Goal: Task Accomplishment & Management: Manage account settings

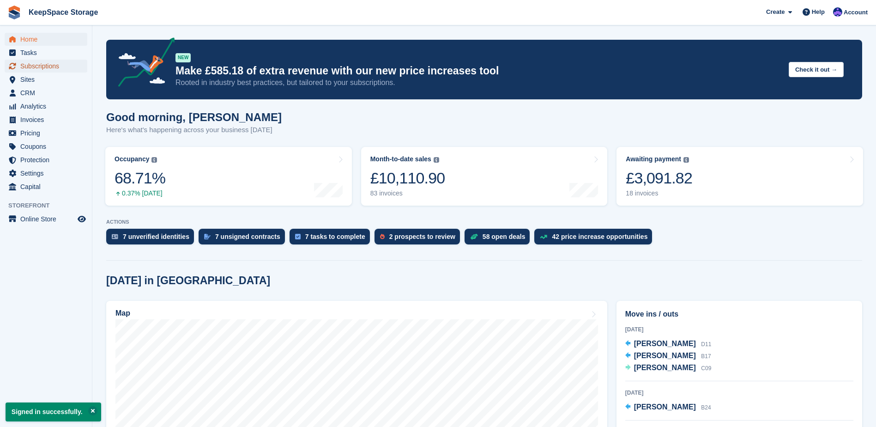
click at [59, 62] on span "Subscriptions" at bounding box center [47, 66] width 55 height 13
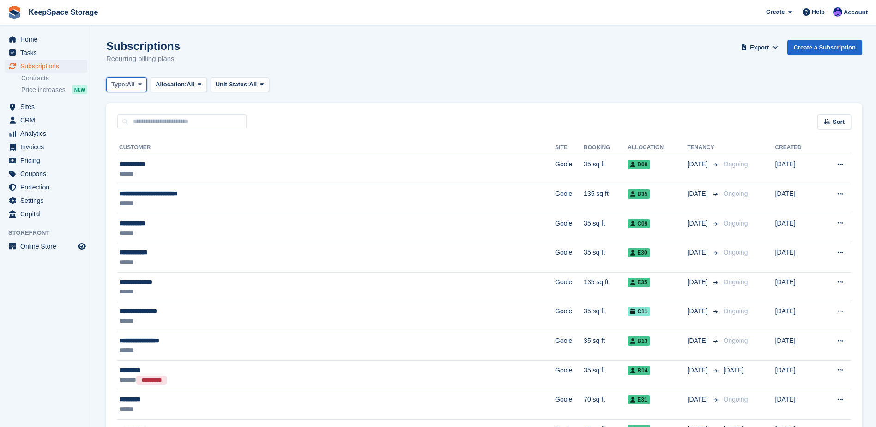
click at [139, 85] on icon at bounding box center [140, 84] width 4 height 6
click at [133, 112] on link "All" at bounding box center [150, 106] width 80 height 17
click at [110, 79] on button "Type: All" at bounding box center [126, 84] width 41 height 15
click at [151, 124] on link "Upcoming" at bounding box center [150, 123] width 80 height 17
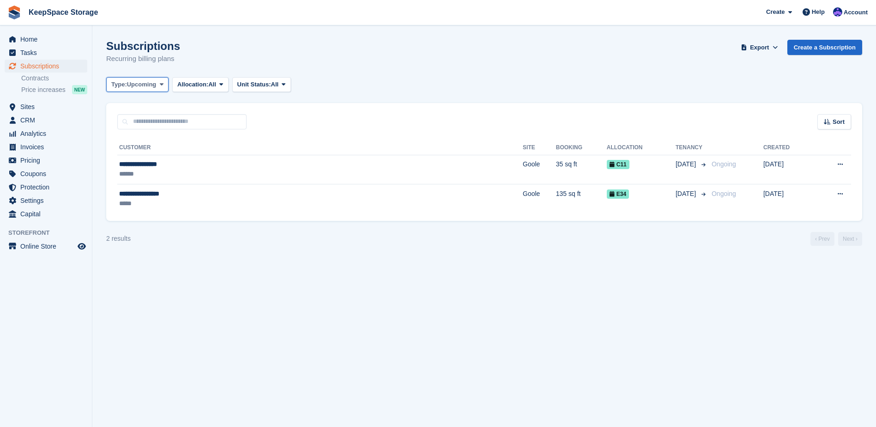
click at [135, 85] on span "Upcoming" at bounding box center [142, 84] width 30 height 9
click at [150, 168] on link "Ending" at bounding box center [150, 172] width 80 height 17
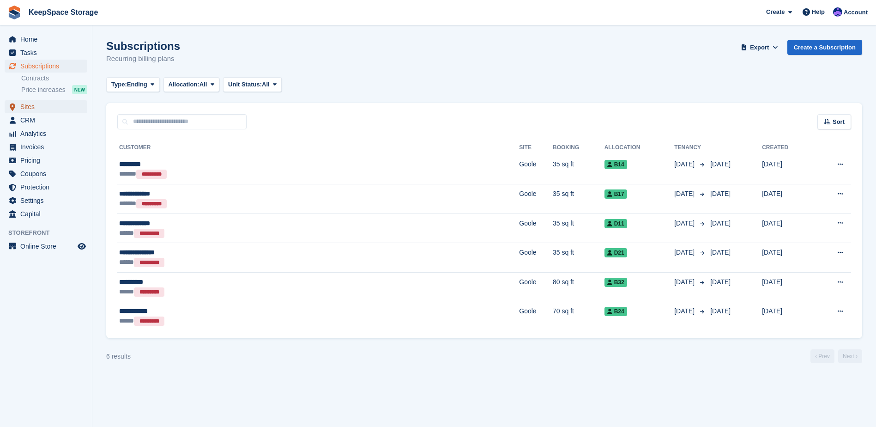
click at [36, 103] on span "Sites" at bounding box center [47, 106] width 55 height 13
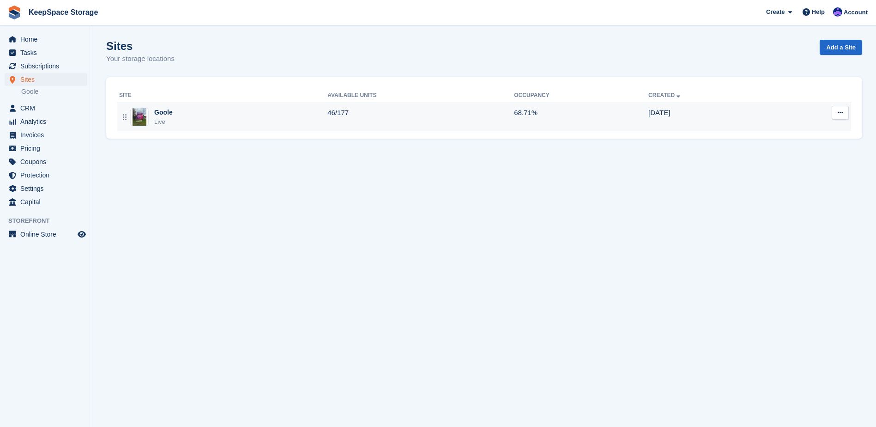
click at [318, 124] on div "Goole Live" at bounding box center [223, 117] width 208 height 19
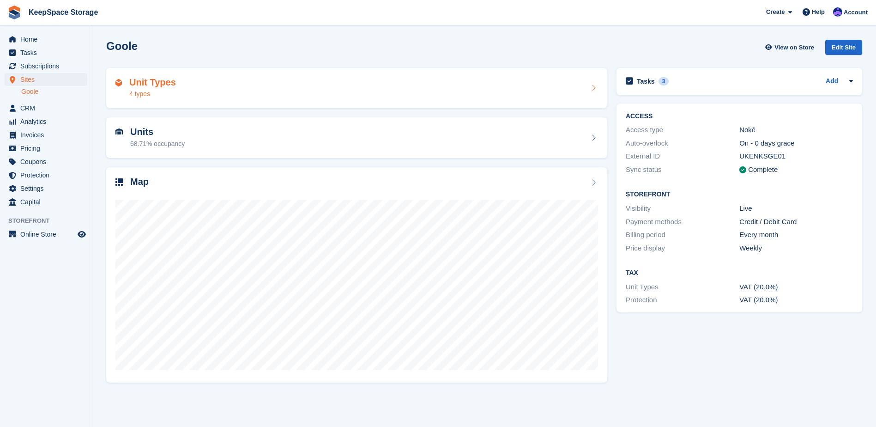
click at [276, 85] on div "Unit Types 4 types" at bounding box center [356, 88] width 483 height 22
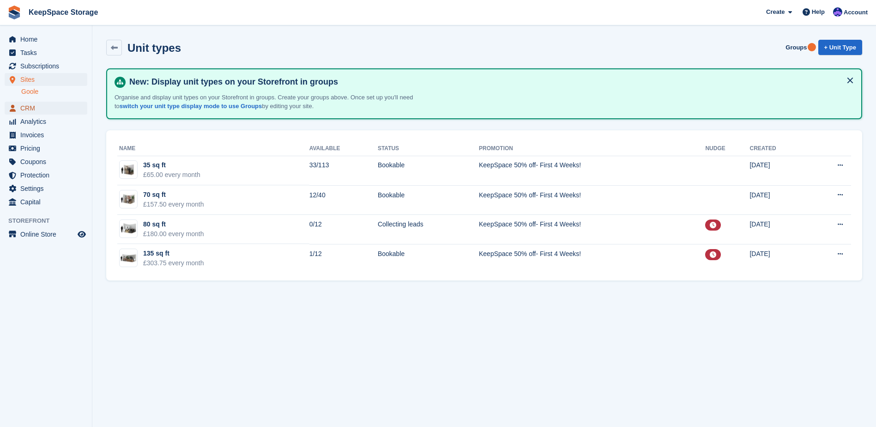
click at [36, 108] on span "CRM" at bounding box center [47, 108] width 55 height 13
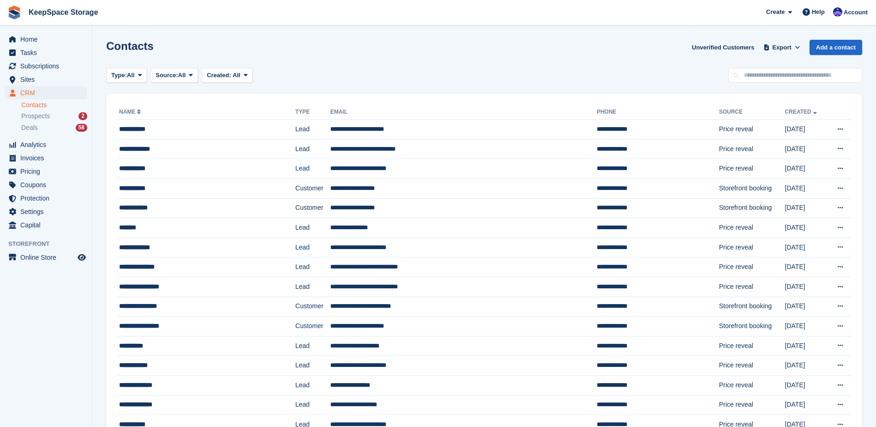
click at [67, 121] on li "Prospects 2" at bounding box center [56, 116] width 71 height 11
click at [67, 117] on div "Prospects 2" at bounding box center [54, 116] width 66 height 9
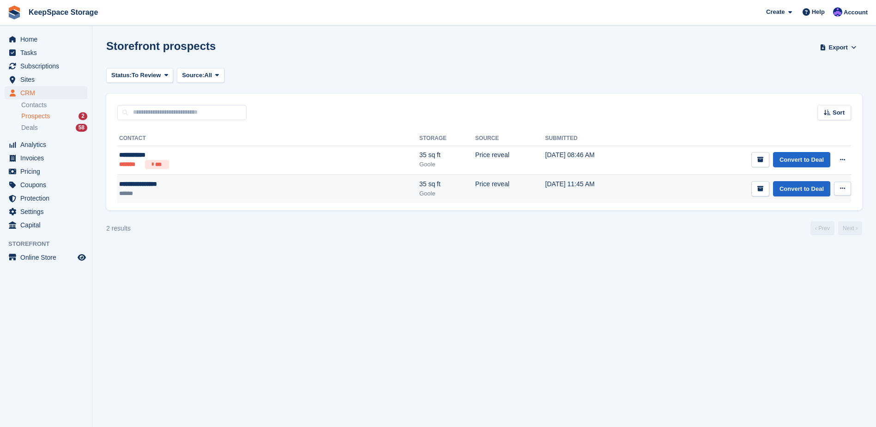
click at [215, 199] on td "**********" at bounding box center [268, 189] width 302 height 29
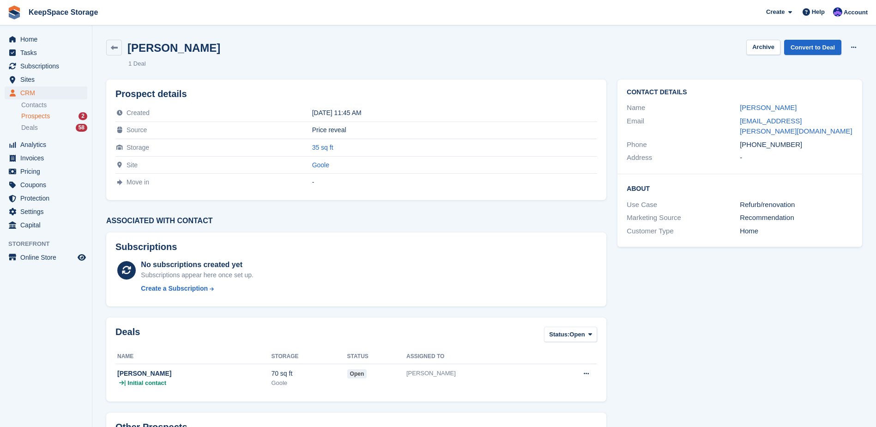
click at [63, 115] on div "Prospects 2" at bounding box center [54, 116] width 66 height 9
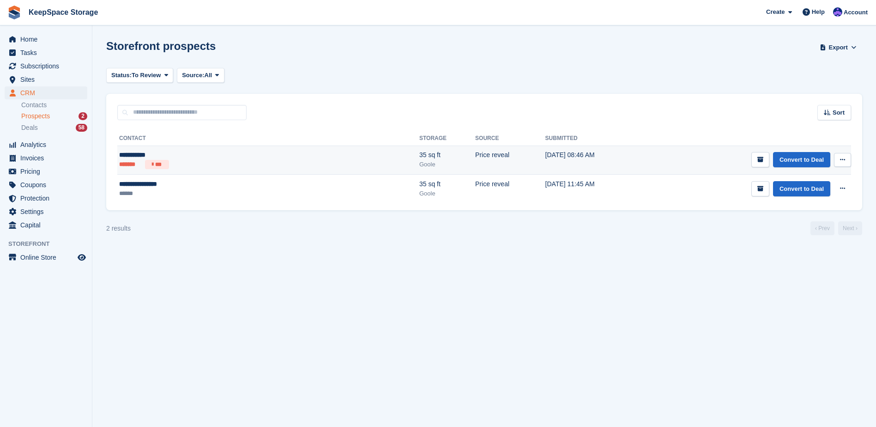
click at [223, 154] on div "**********" at bounding box center [191, 155] width 145 height 10
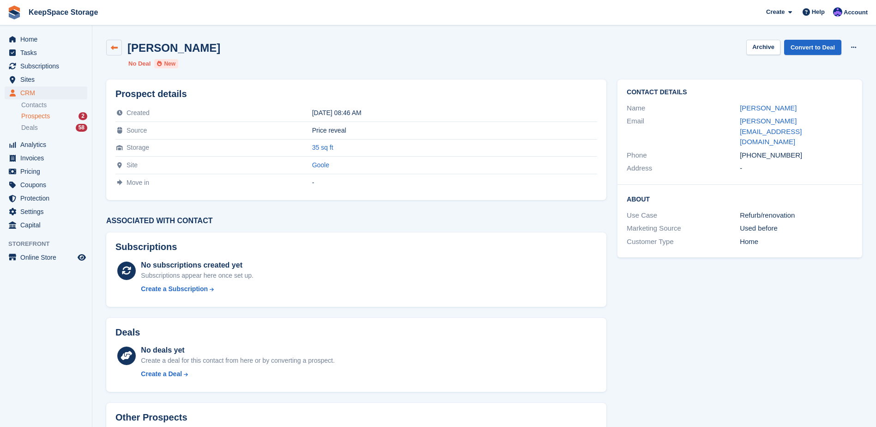
click at [114, 45] on icon at bounding box center [114, 47] width 7 height 7
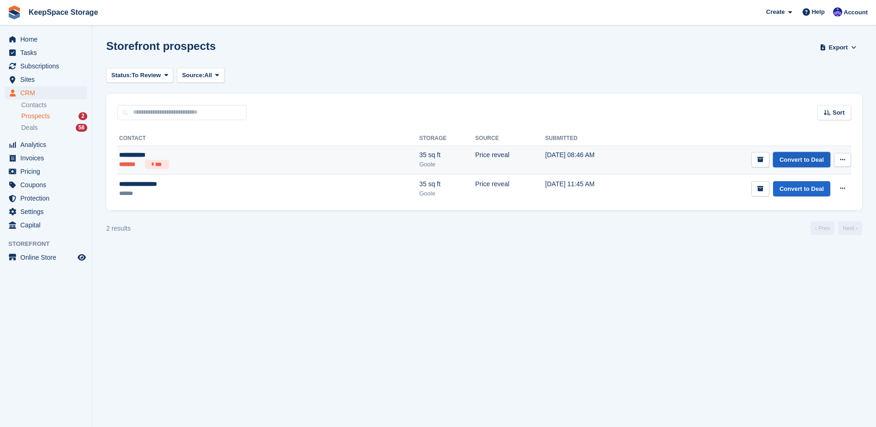
click at [797, 161] on link "Convert to Deal" at bounding box center [801, 159] width 57 height 15
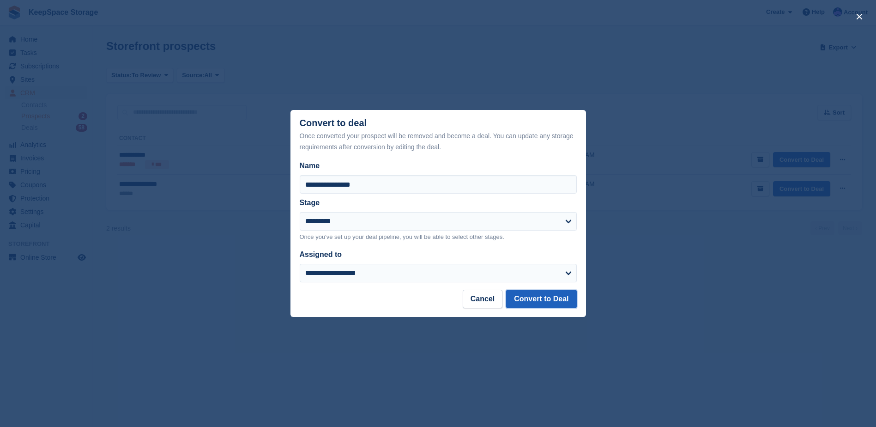
click at [564, 300] on button "Convert to Deal" at bounding box center [541, 299] width 70 height 18
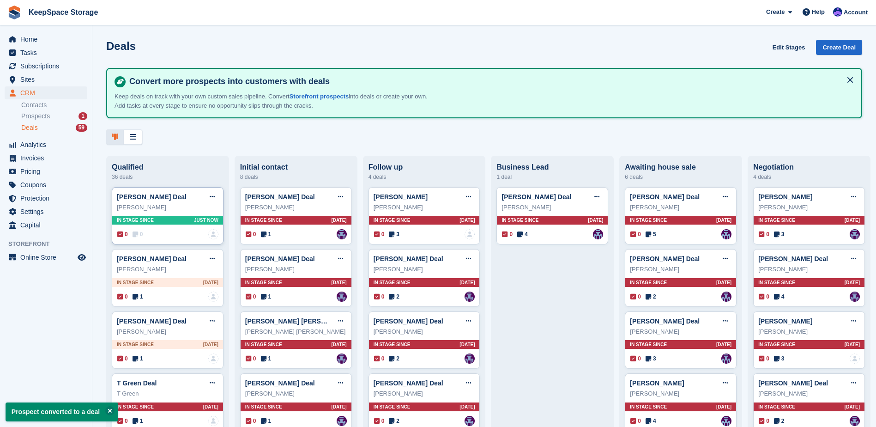
click at [179, 236] on div "0 0 No one is assigned to this deal" at bounding box center [167, 234] width 101 height 10
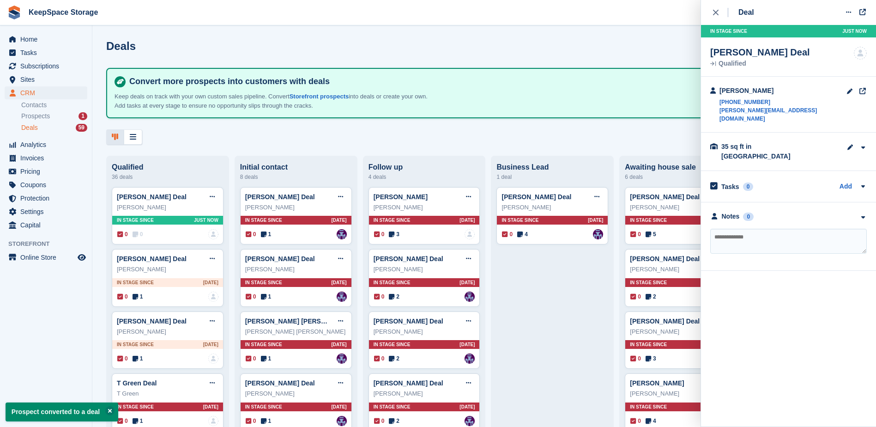
click at [797, 229] on textarea at bounding box center [788, 241] width 157 height 25
type textarea "**********"
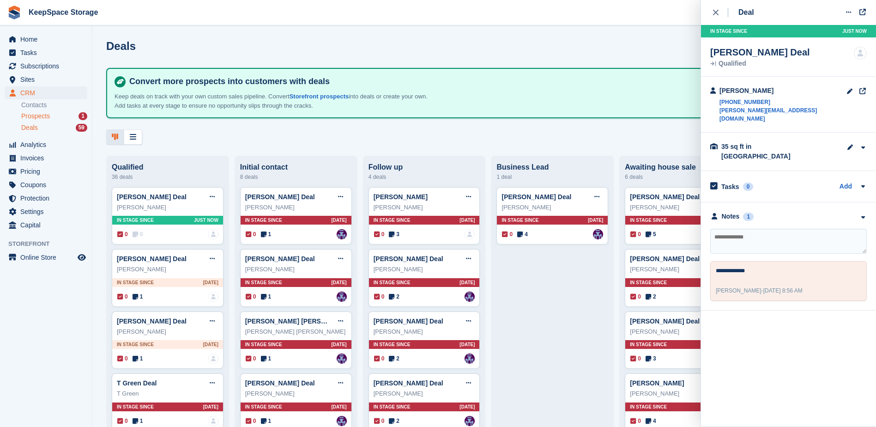
click at [60, 118] on div "Prospects 1" at bounding box center [54, 116] width 66 height 9
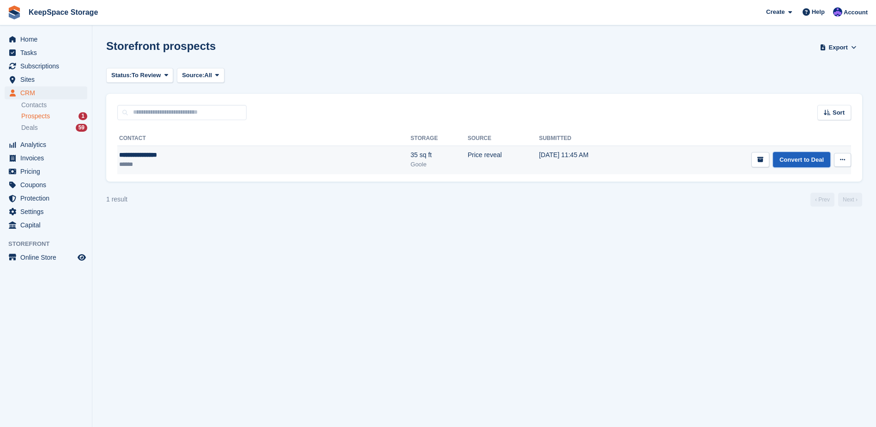
click at [804, 161] on link "Convert to Deal" at bounding box center [801, 159] width 57 height 15
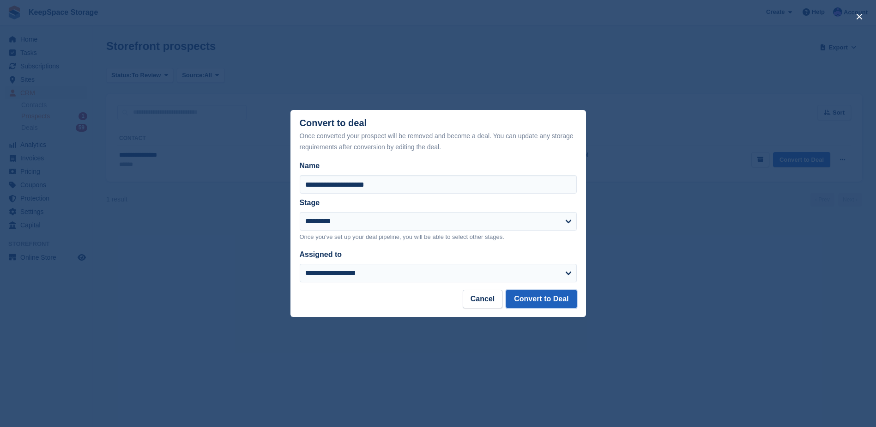
click at [537, 304] on button "Convert to Deal" at bounding box center [541, 299] width 70 height 18
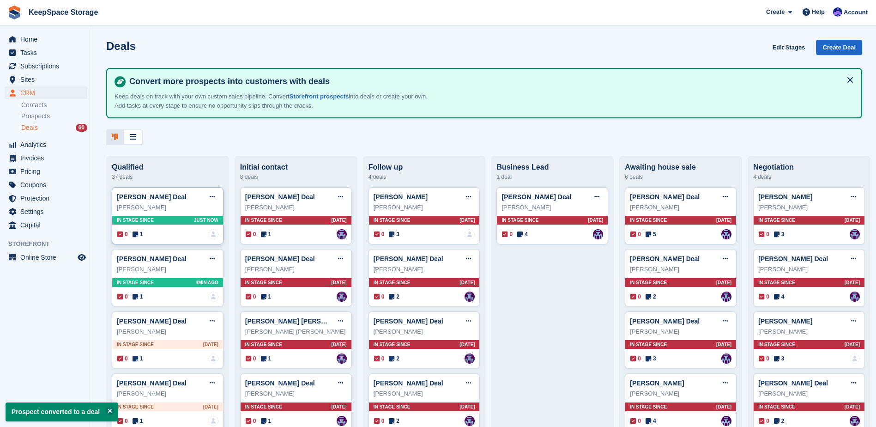
click at [175, 212] on div "[PERSON_NAME]" at bounding box center [168, 207] width 102 height 9
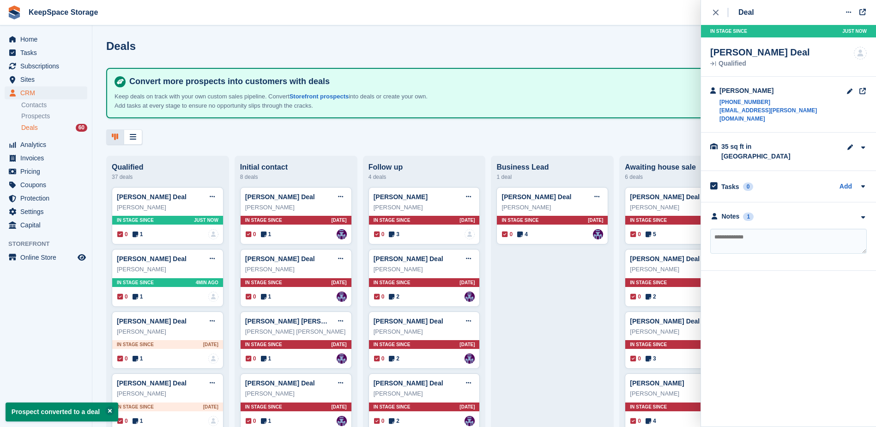
click at [816, 202] on div "**********" at bounding box center [788, 236] width 175 height 68
click at [816, 211] on div "Notes 1" at bounding box center [788, 216] width 157 height 10
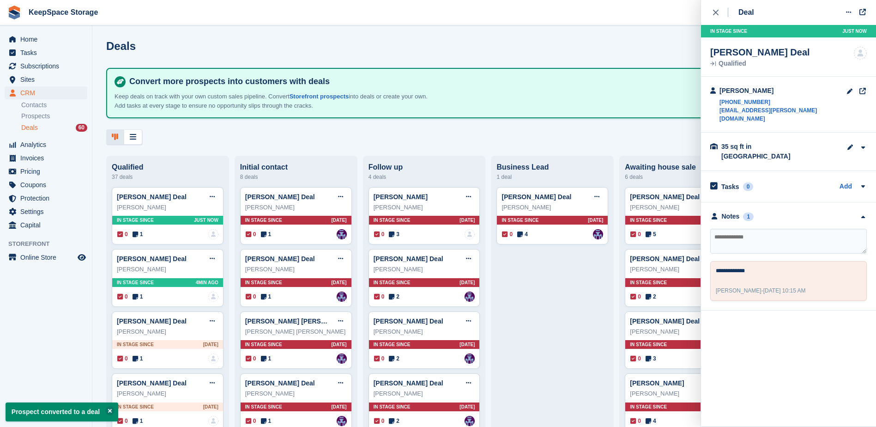
click at [794, 229] on textarea at bounding box center [788, 241] width 157 height 25
type textarea "**********"
